Goal: Task Accomplishment & Management: Complete application form

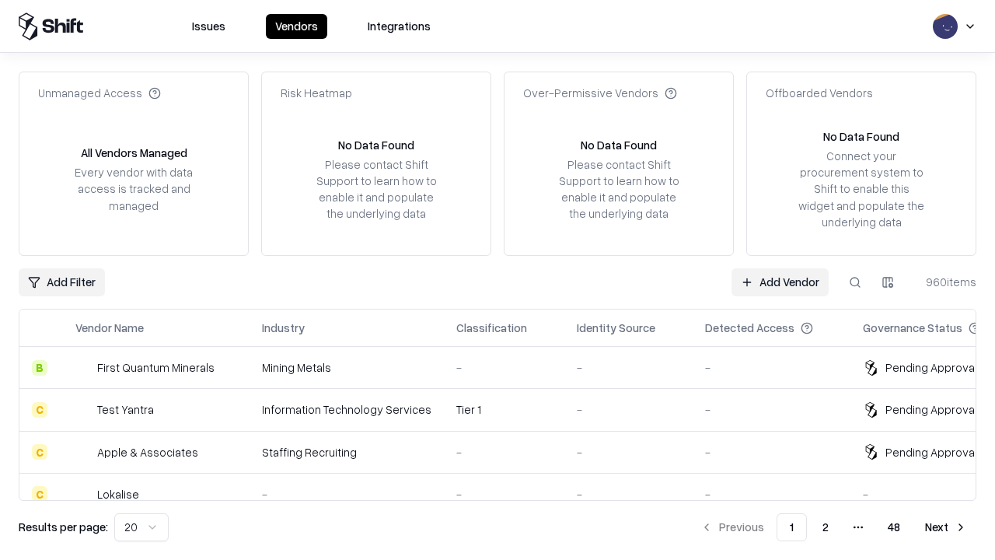
click at [780, 281] on link "Add Vendor" at bounding box center [780, 282] width 97 height 28
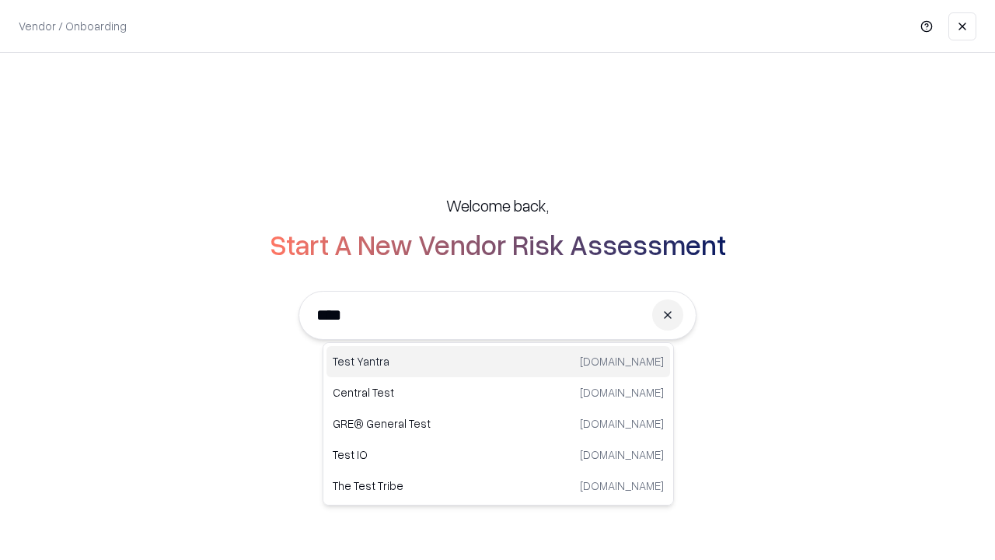
click at [498, 362] on div "Test Yantra [DOMAIN_NAME]" at bounding box center [499, 361] width 344 height 31
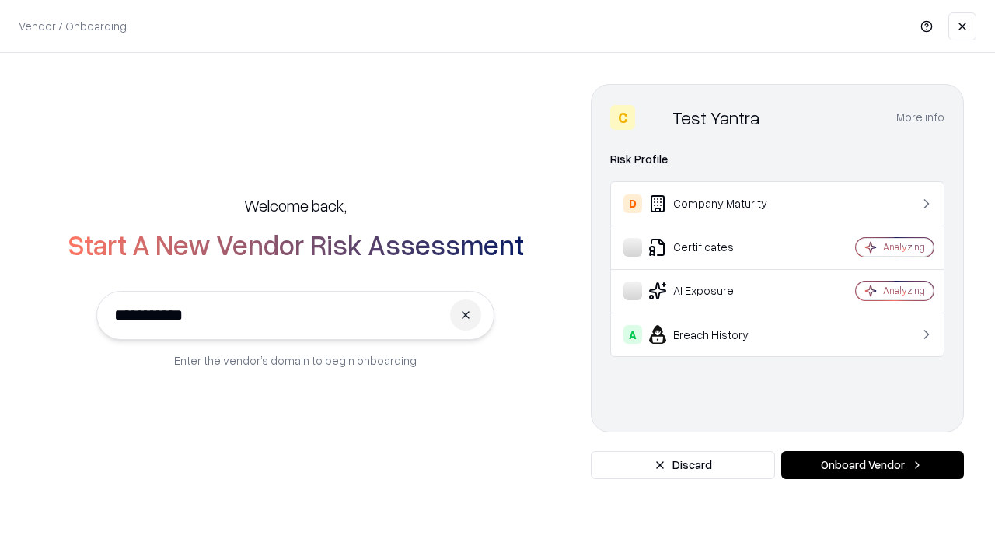
type input "**********"
click at [872, 465] on button "Onboard Vendor" at bounding box center [872, 465] width 183 height 28
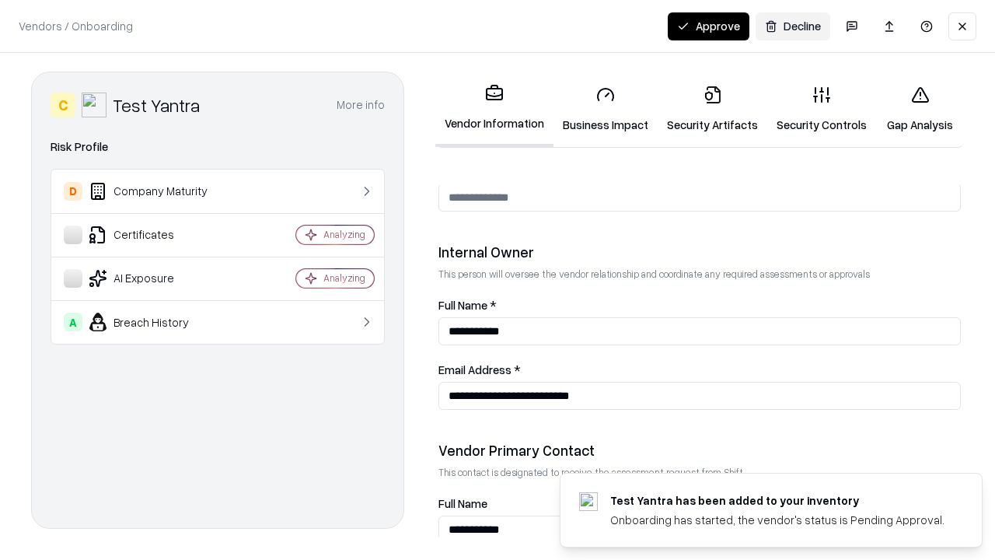
scroll to position [805, 0]
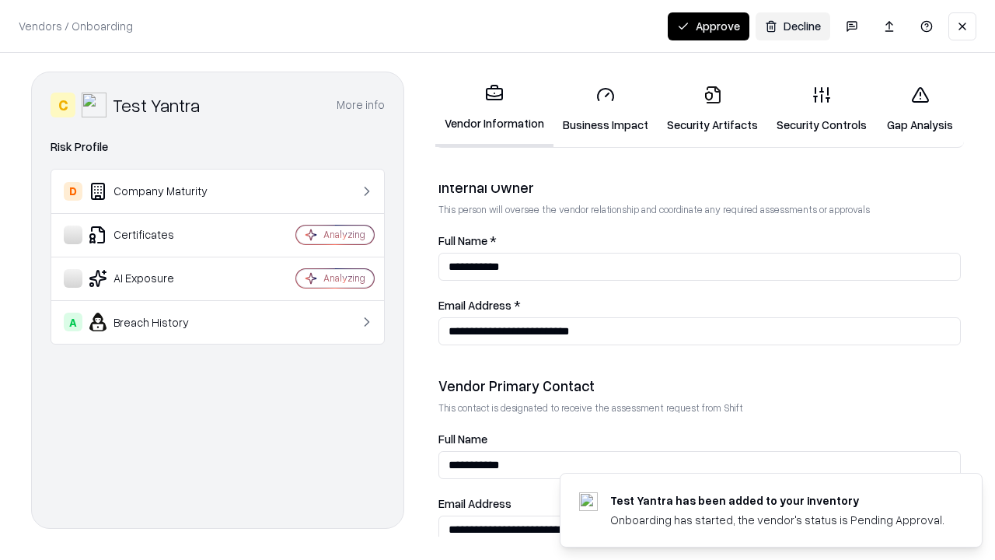
click at [606, 109] on link "Business Impact" at bounding box center [606, 109] width 104 height 72
click at [712, 109] on link "Security Artifacts" at bounding box center [713, 109] width 110 height 72
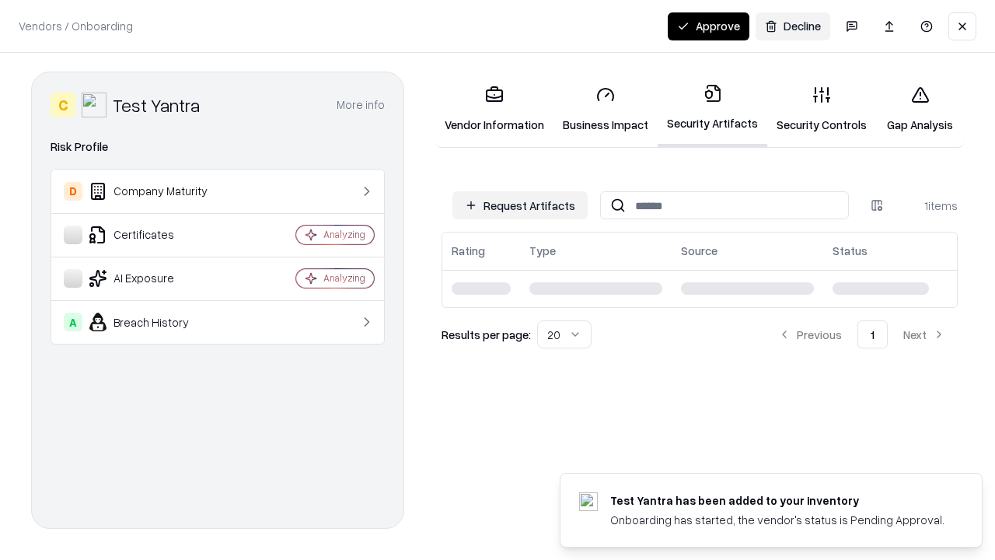
click at [520, 205] on button "Request Artifacts" at bounding box center [519, 205] width 135 height 28
